Goal: Information Seeking & Learning: Check status

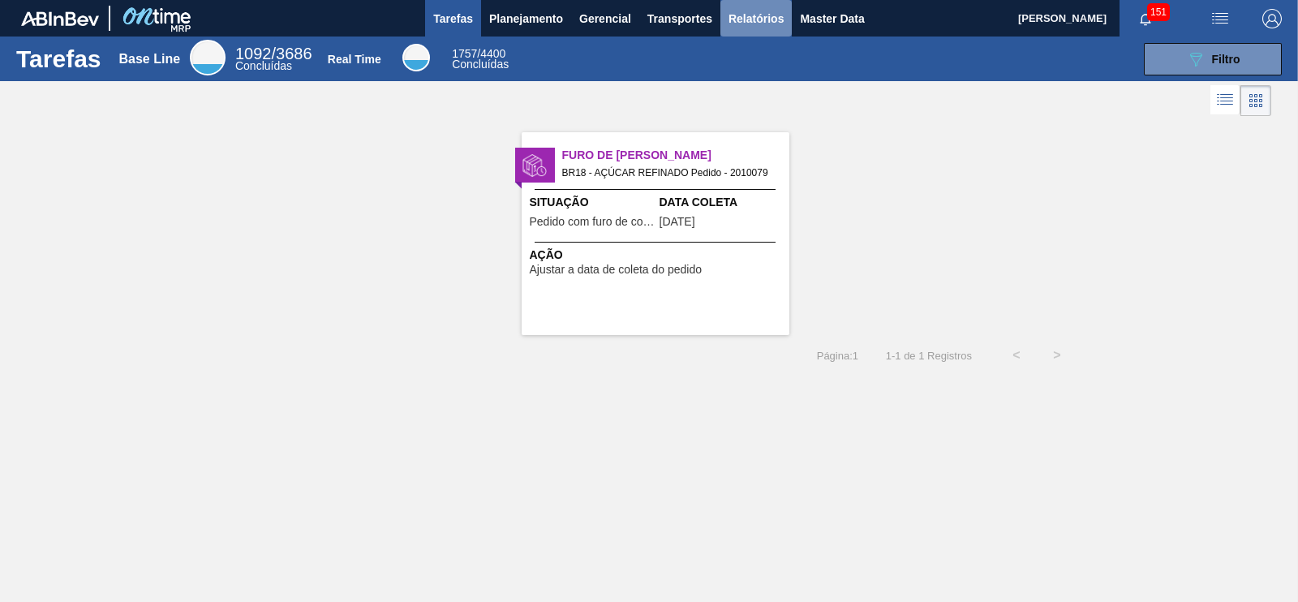
click at [755, 1] on button "Relatórios" at bounding box center [756, 18] width 71 height 37
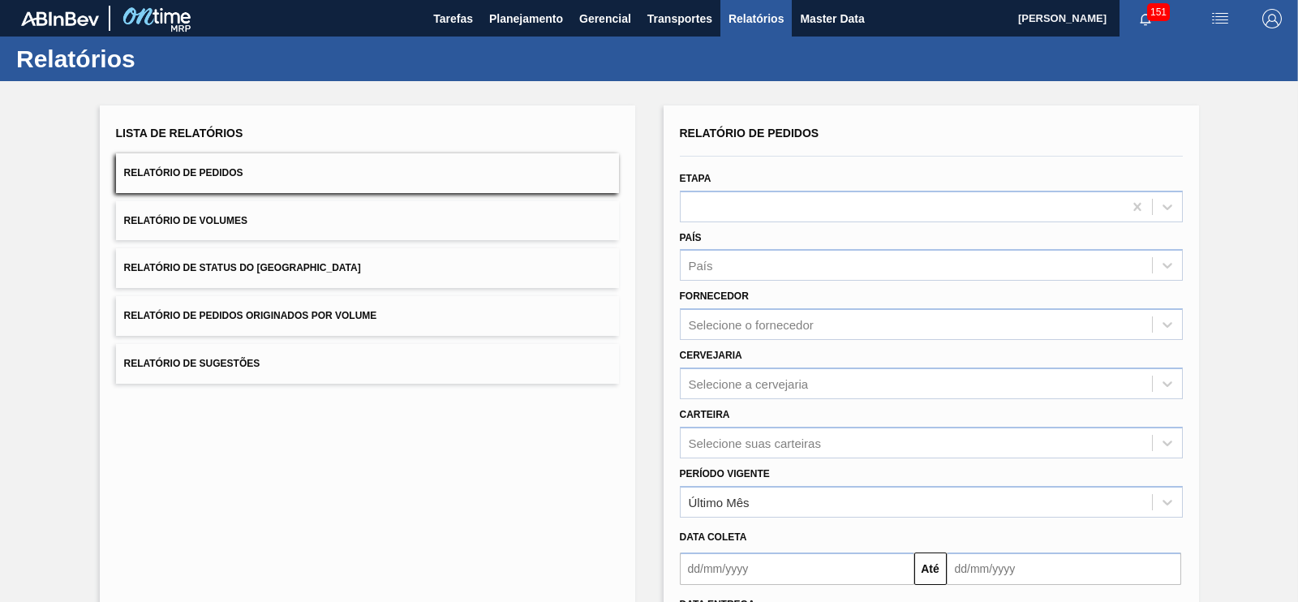
click at [418, 325] on button "Relatório de Pedidos Originados por Volume" at bounding box center [367, 316] width 503 height 40
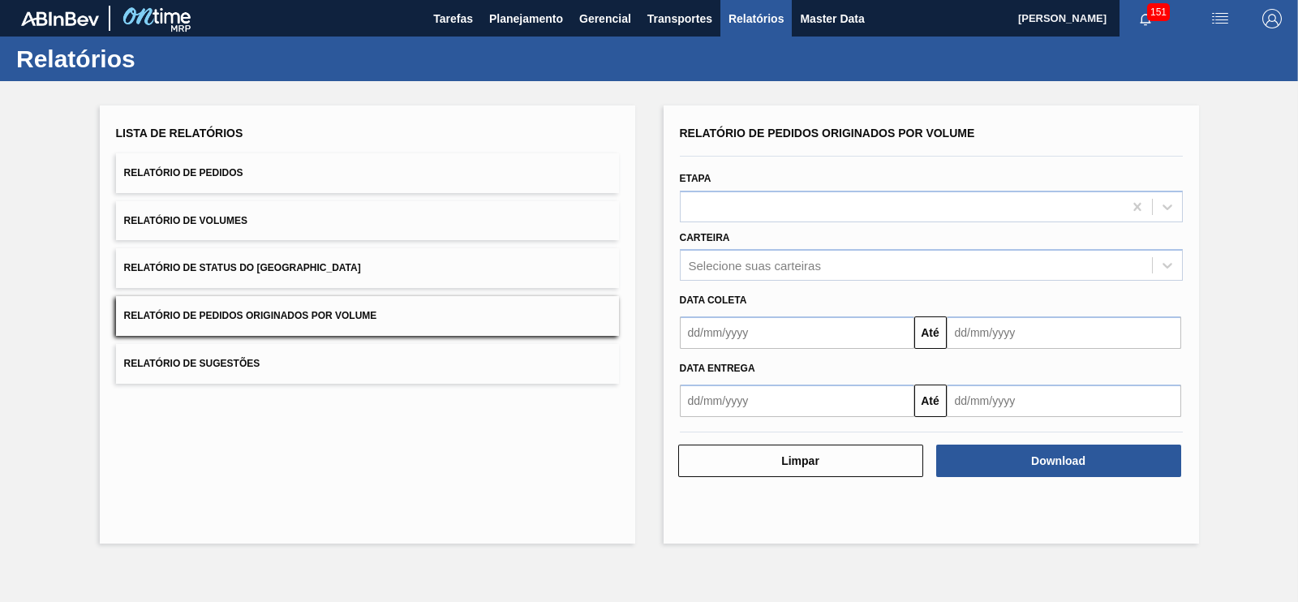
click at [767, 325] on input "text" at bounding box center [797, 332] width 234 height 32
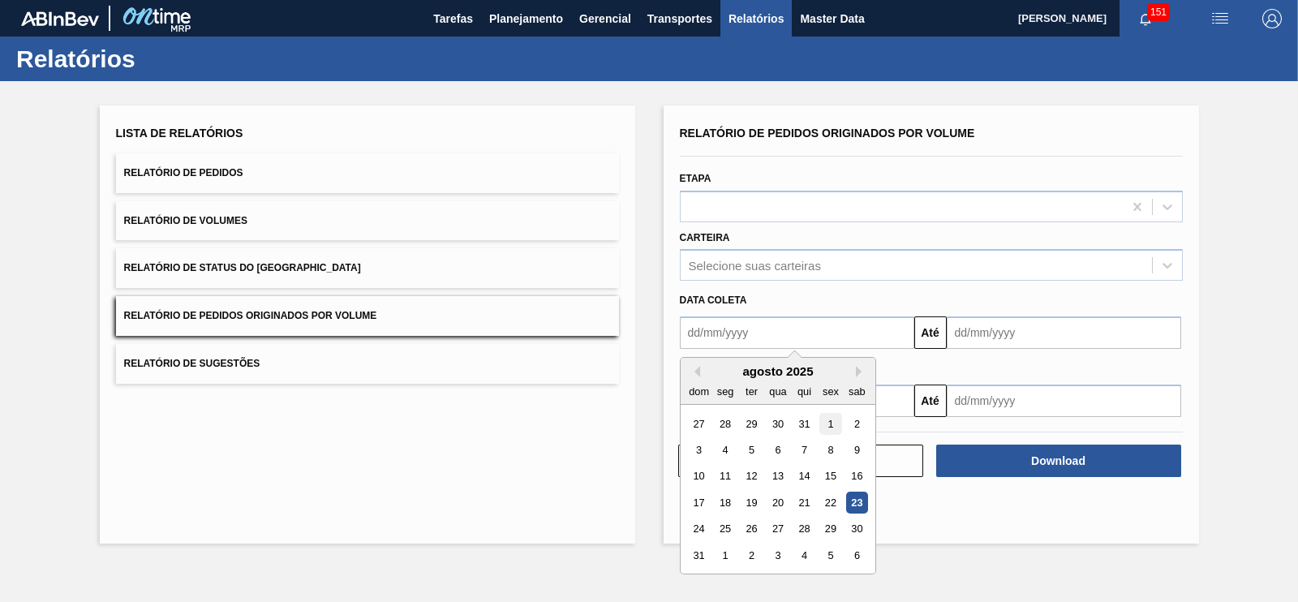
click at [832, 424] on div "1" at bounding box center [830, 424] width 22 height 22
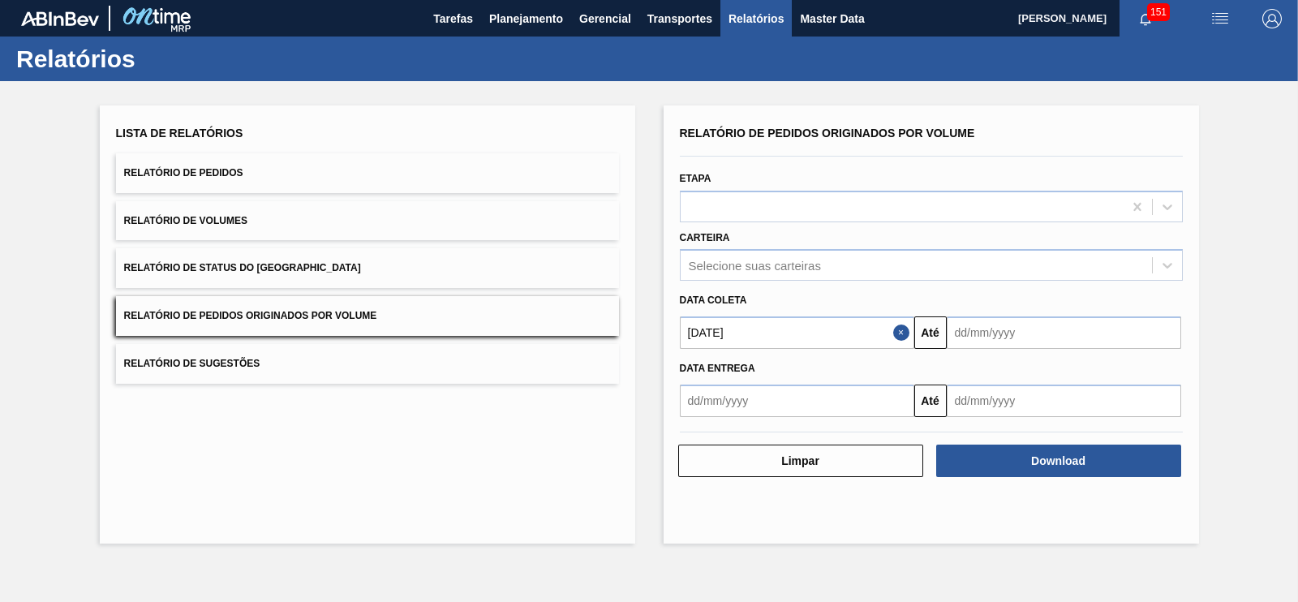
type input "[DATE]"
drag, startPoint x: 959, startPoint y: 332, endPoint x: 965, endPoint y: 351, distance: 19.5
click at [960, 332] on input "text" at bounding box center [1064, 332] width 234 height 32
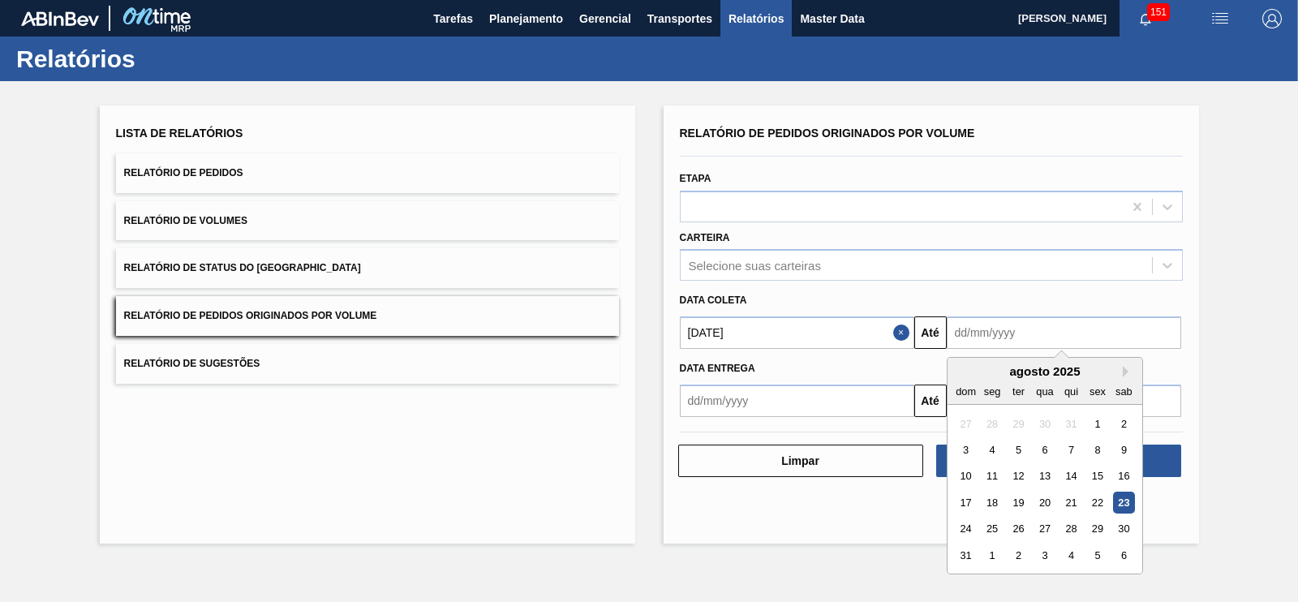
click at [966, 555] on div "31" at bounding box center [966, 555] width 22 height 22
type input "[DATE]"
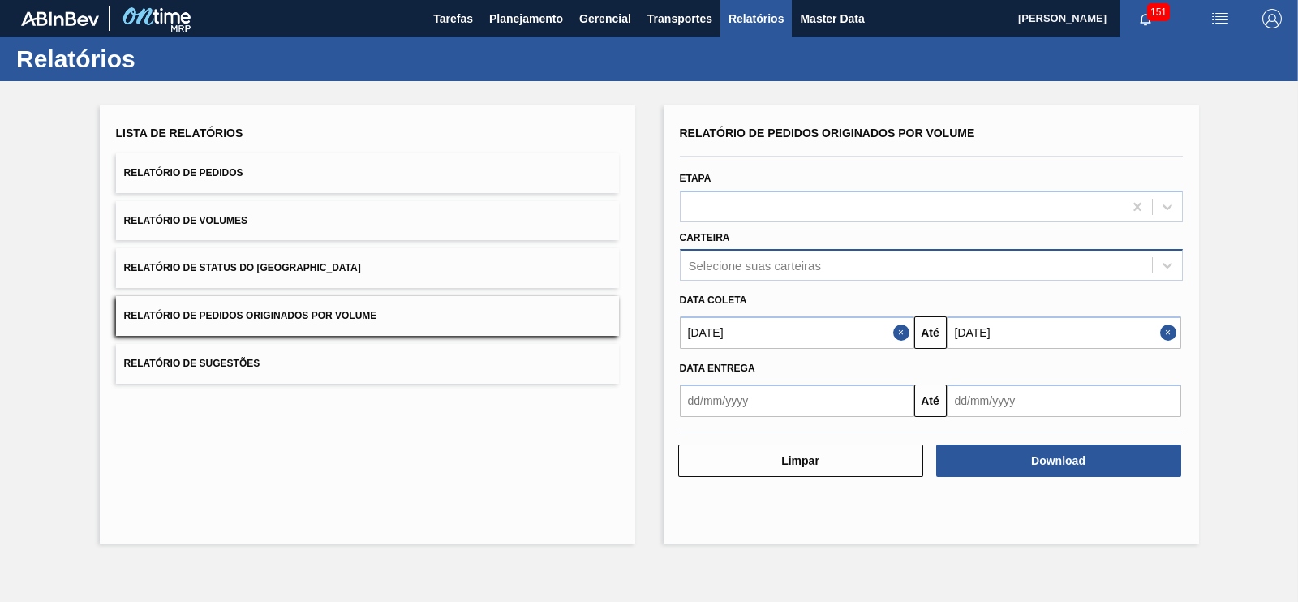
click at [767, 265] on div "Selecione suas carteiras" at bounding box center [755, 266] width 132 height 14
type input "a"
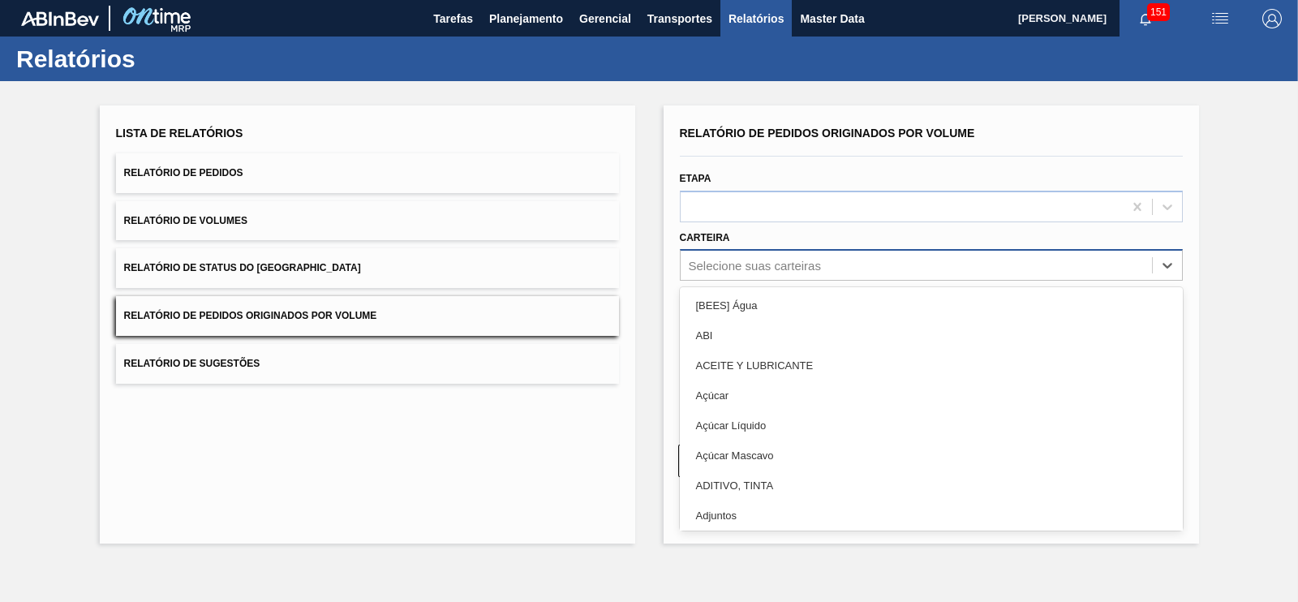
type input "h"
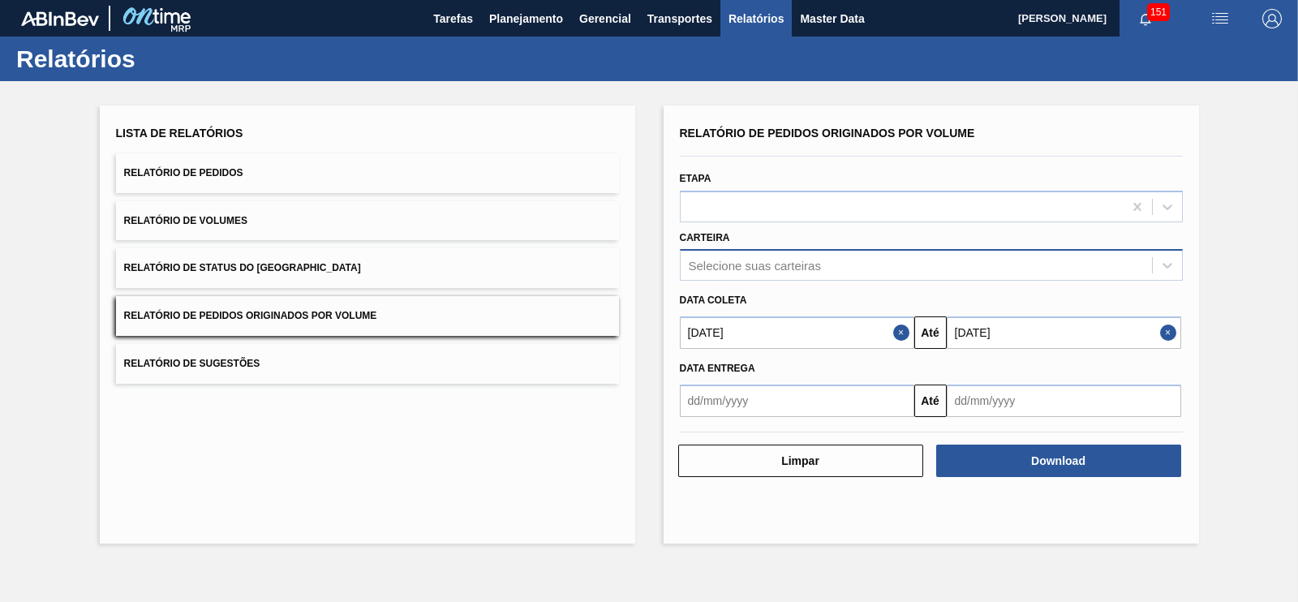
click at [356, 183] on button "Relatório de Pedidos" at bounding box center [367, 173] width 503 height 40
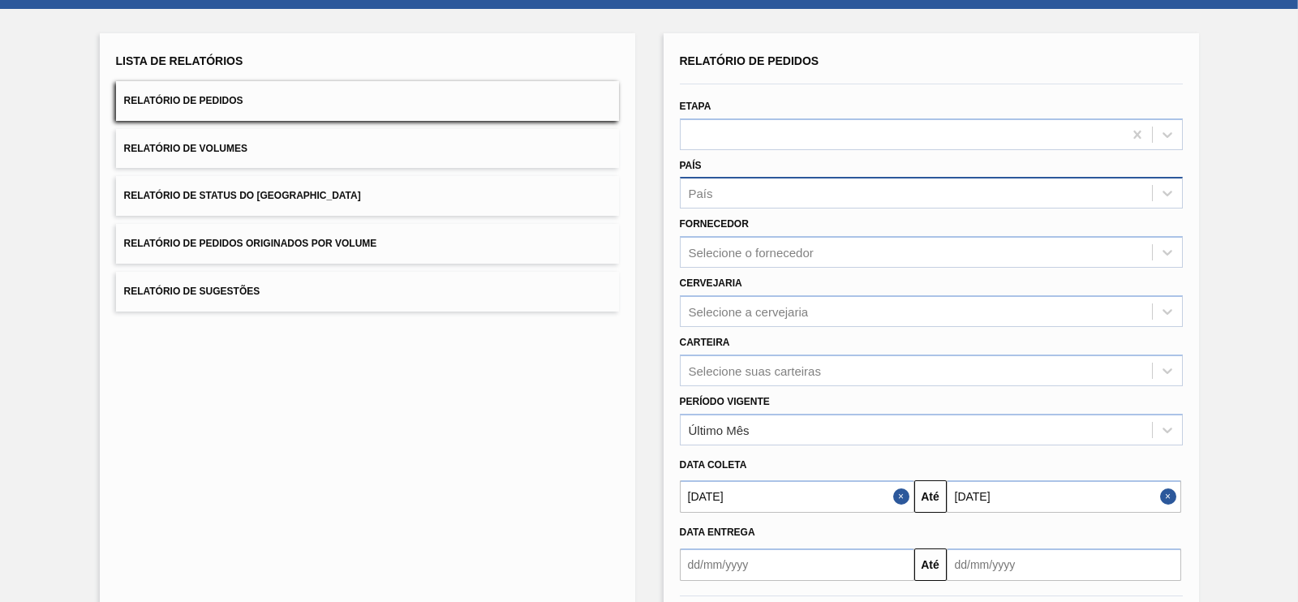
scroll to position [147, 0]
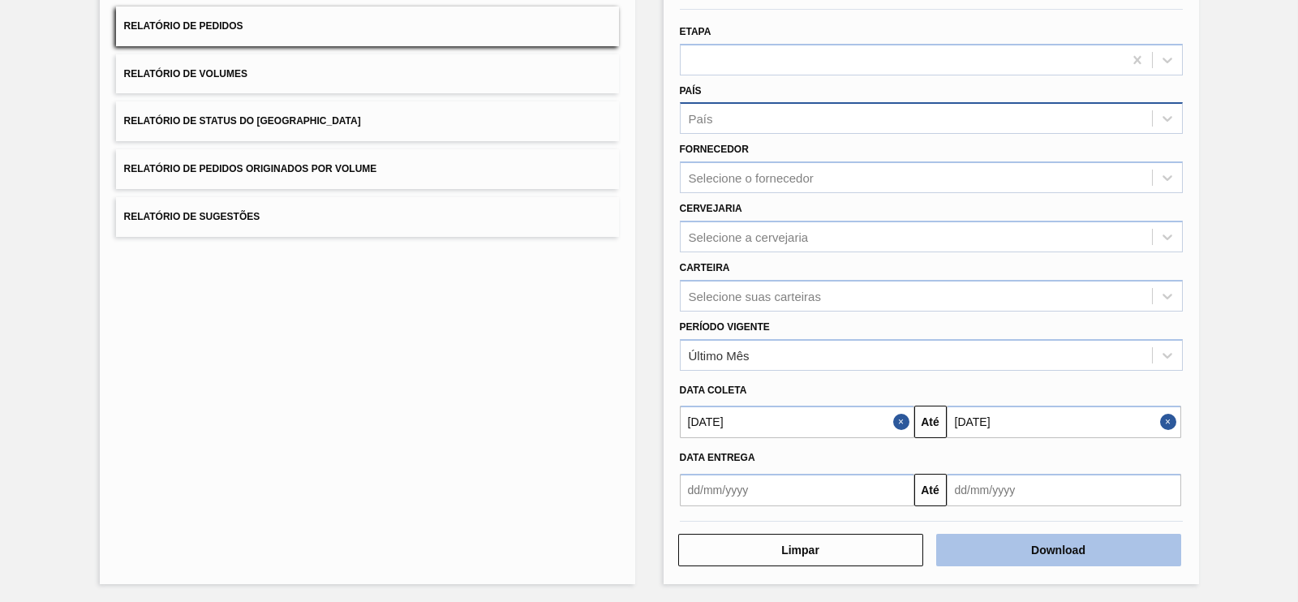
click at [1025, 545] on button "Download" at bounding box center [1058, 550] width 245 height 32
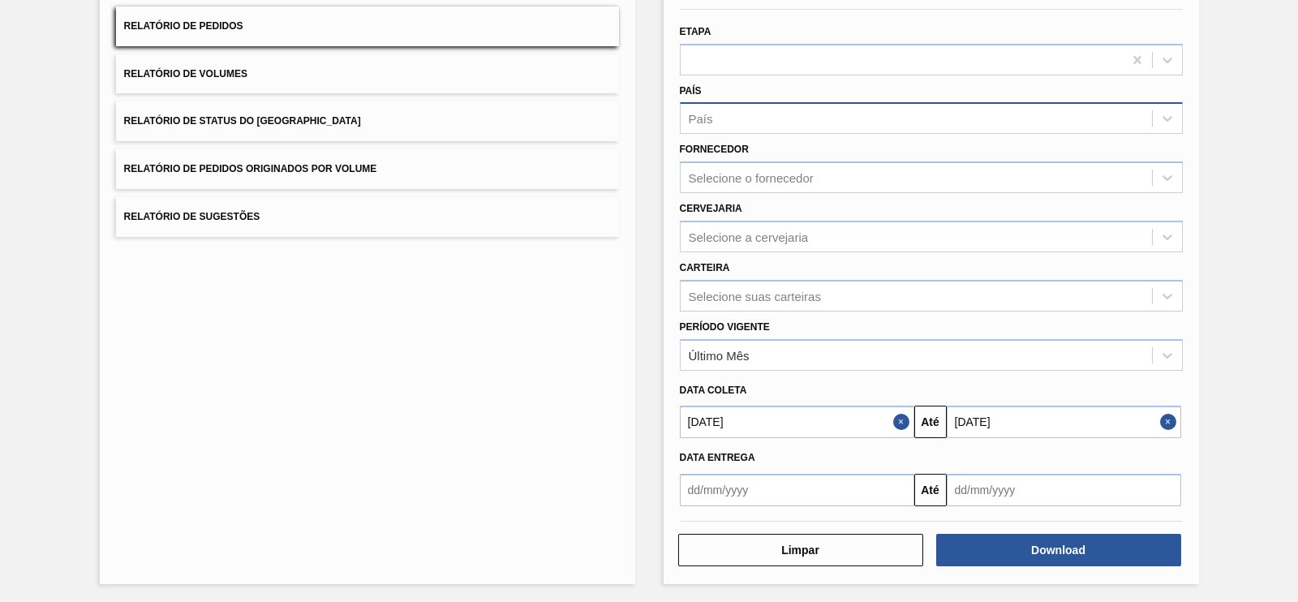
click at [695, 528] on div "Limpar Download" at bounding box center [931, 548] width 516 height 40
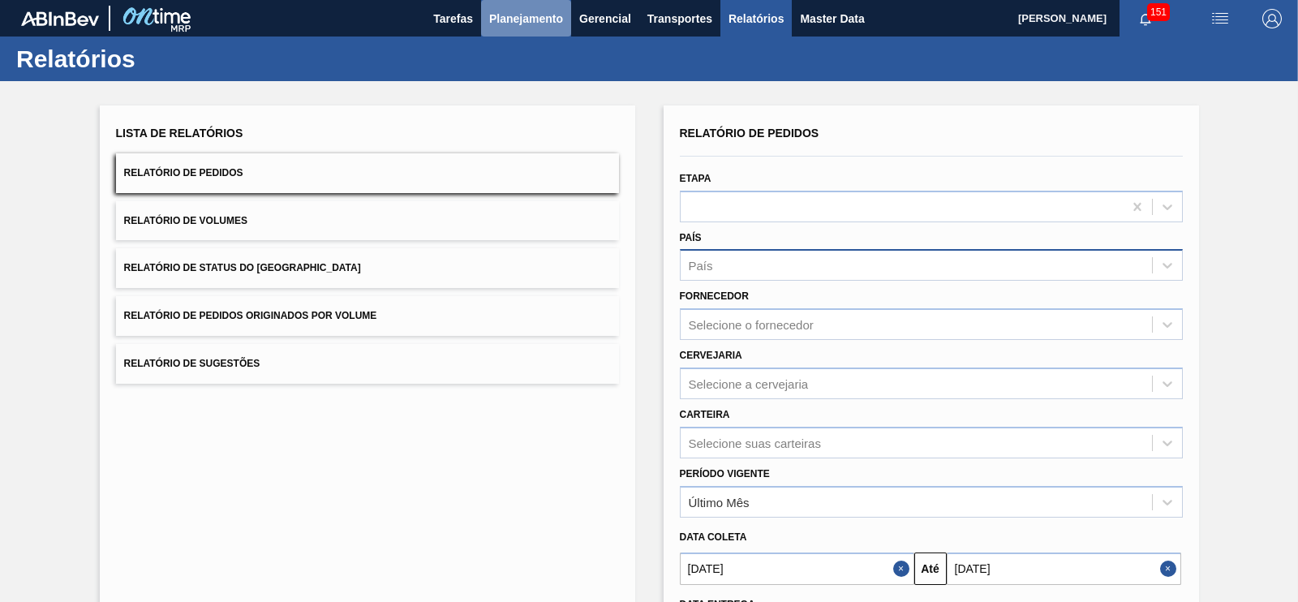
click at [522, 10] on span "Planejamento" at bounding box center [526, 18] width 74 height 19
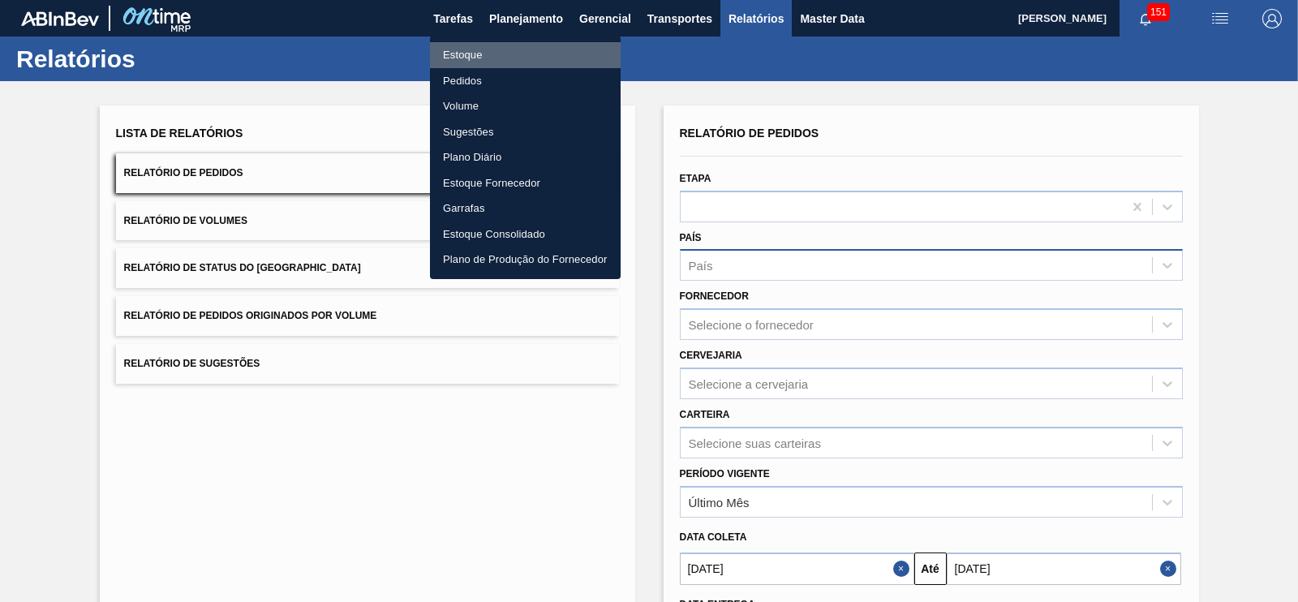
click at [462, 58] on li "Estoque" at bounding box center [525, 55] width 191 height 26
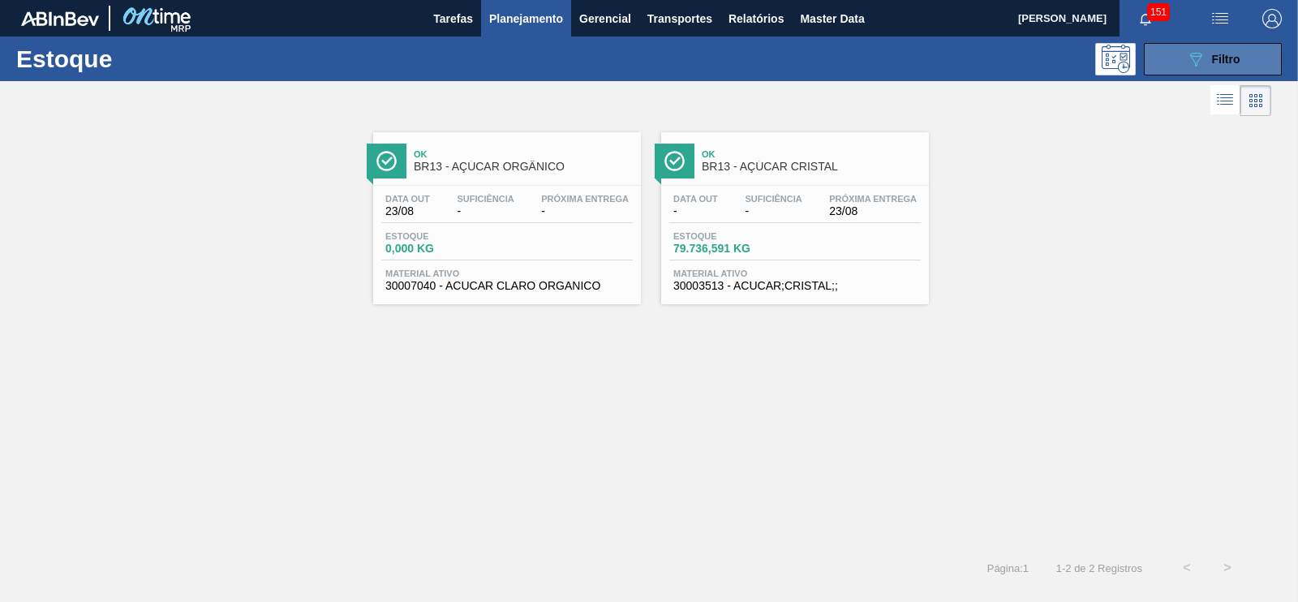
click at [1188, 66] on icon "089F7B8B-B2A5-4AFE-B5C0-19BA573D28AC" at bounding box center [1195, 58] width 19 height 19
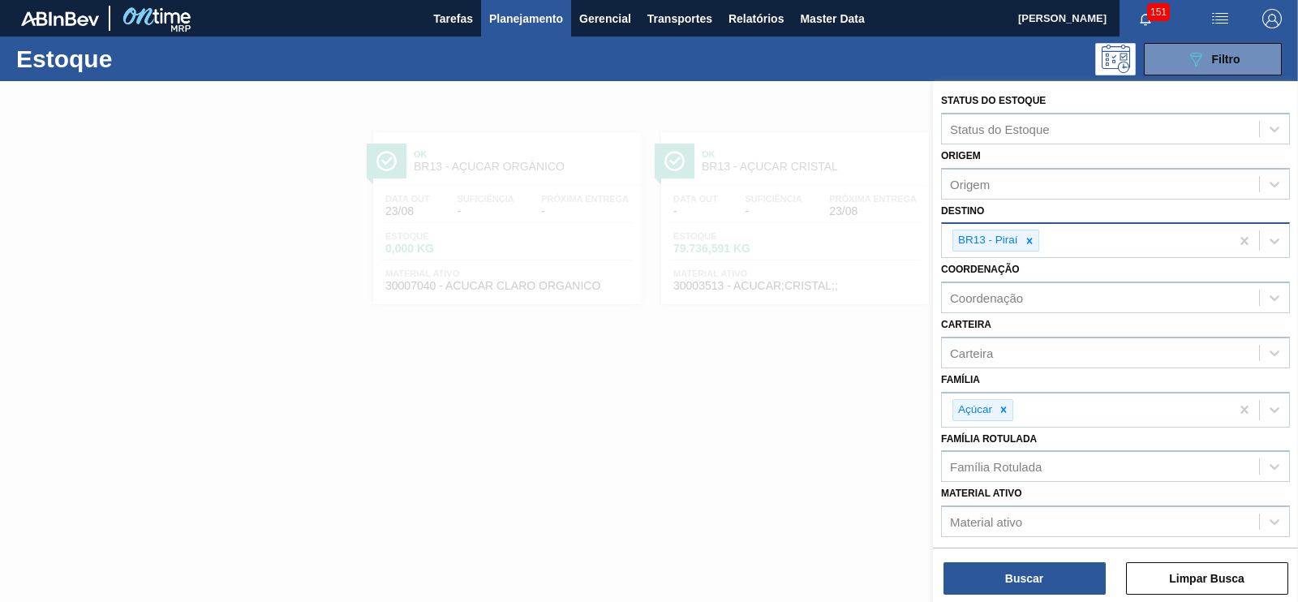
click at [1028, 249] on div at bounding box center [1030, 240] width 18 height 20
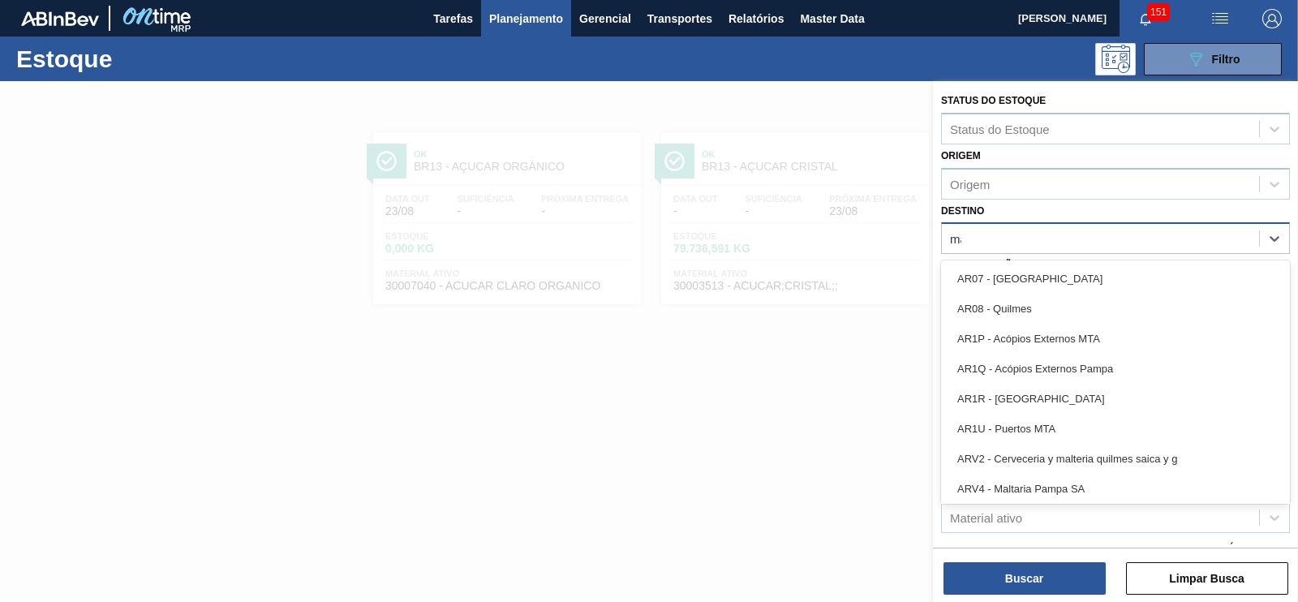
type input "maca"
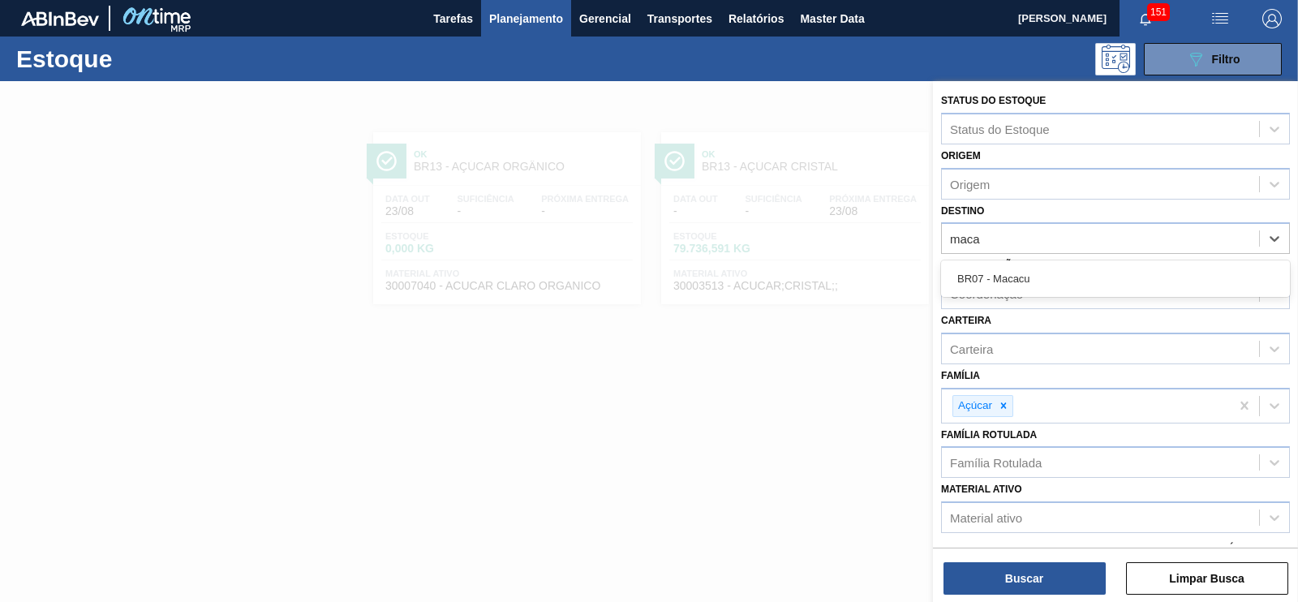
click at [1028, 273] on div "BR07 - Macacu" at bounding box center [1115, 279] width 349 height 30
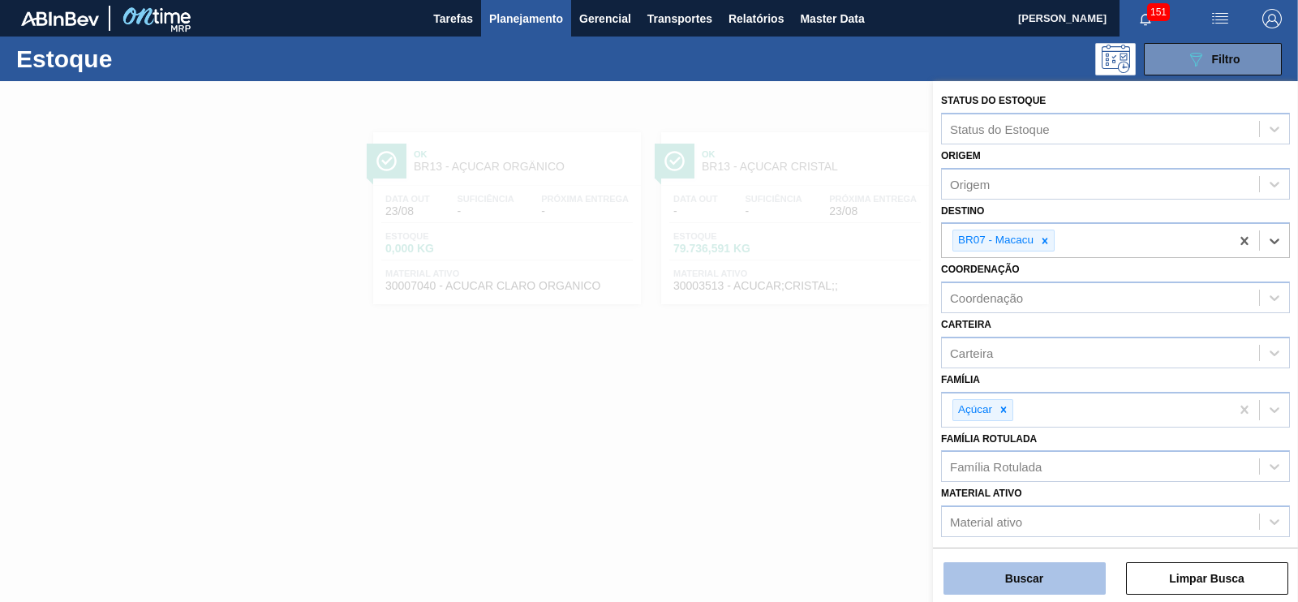
click at [1093, 573] on button "Buscar" at bounding box center [1025, 578] width 162 height 32
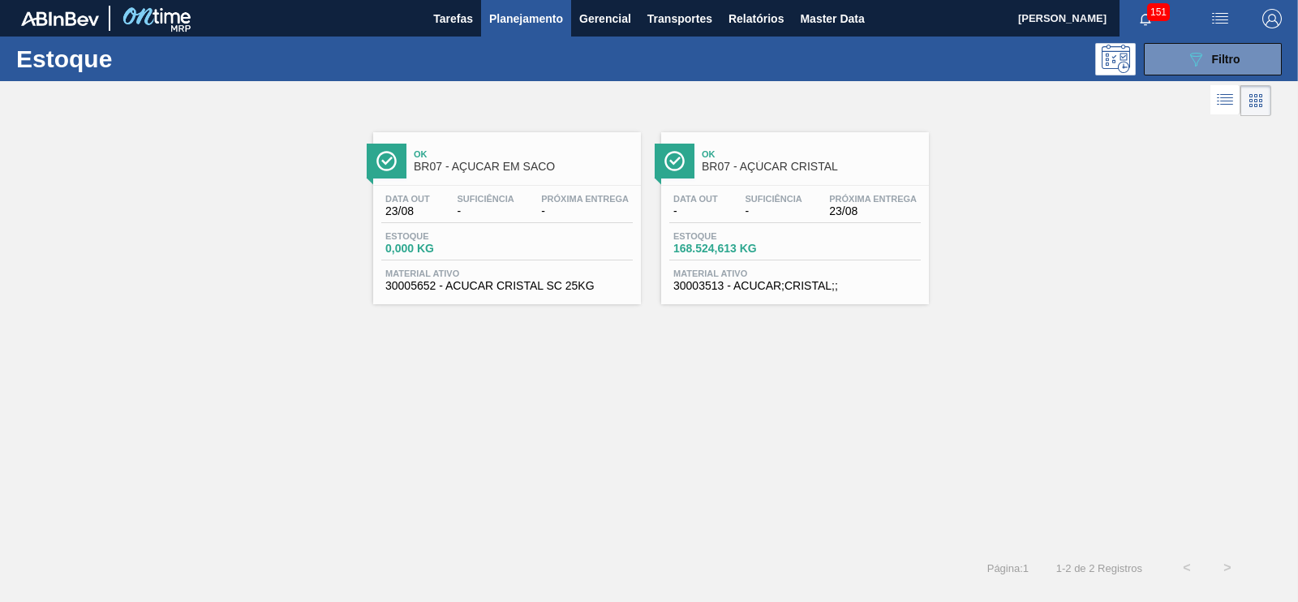
click at [725, 261] on div "Data out - Suficiência - Próxima Entrega 23/08 Estoque 168.524,613 KG Material …" at bounding box center [795, 241] width 268 height 110
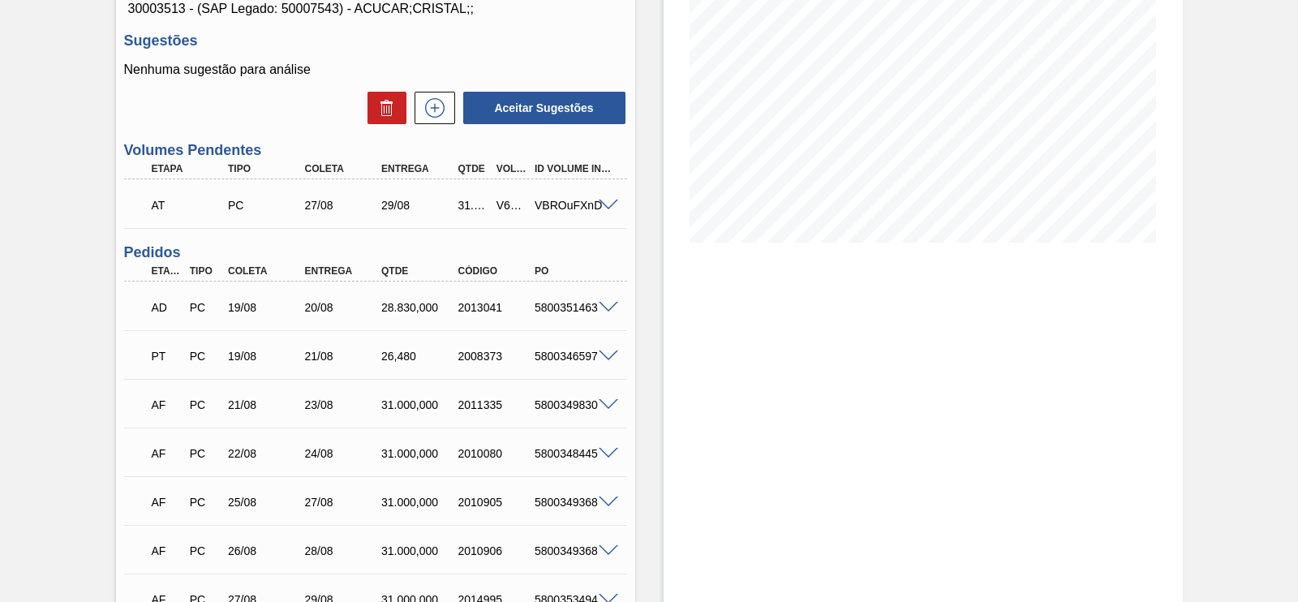
scroll to position [101, 0]
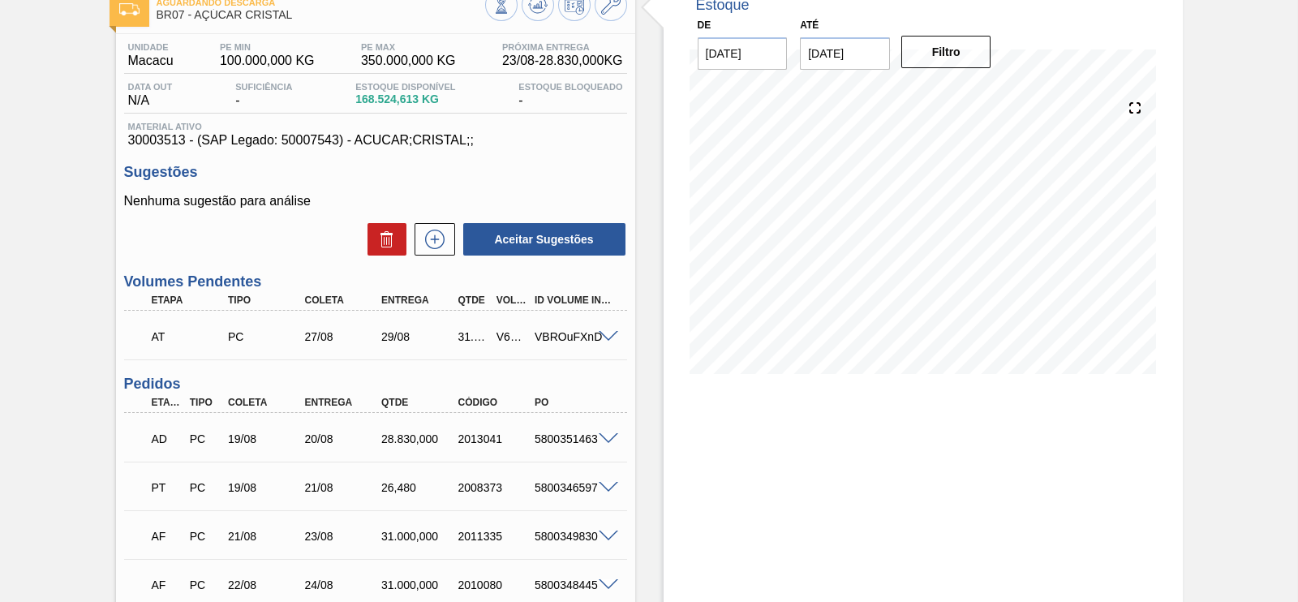
click at [1030, 429] on div "Estoque De [DATE] Até [DATE] Filtro 30/08 Projeção de Estoque 254,729.647 [DOMA…" at bounding box center [923, 458] width 519 height 955
